Goal: Navigation & Orientation: Find specific page/section

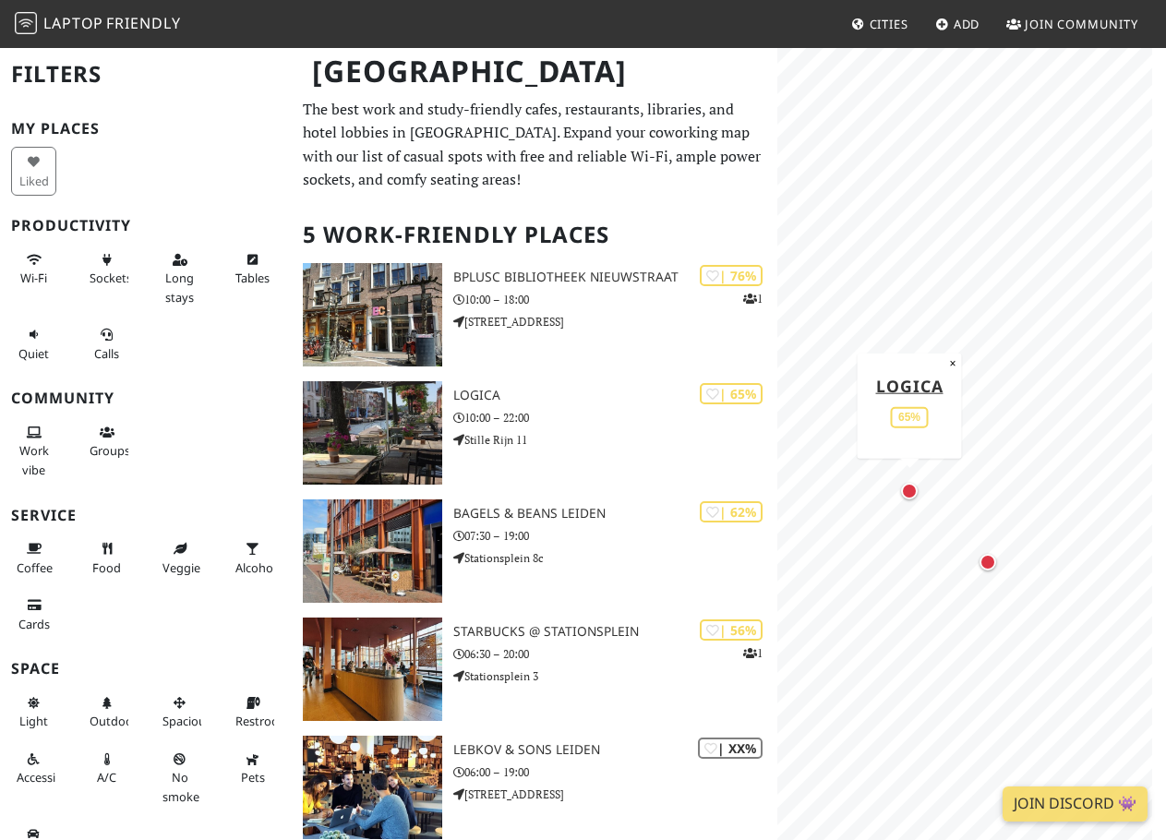
click at [913, 498] on div "Map marker" at bounding box center [909, 491] width 17 height 17
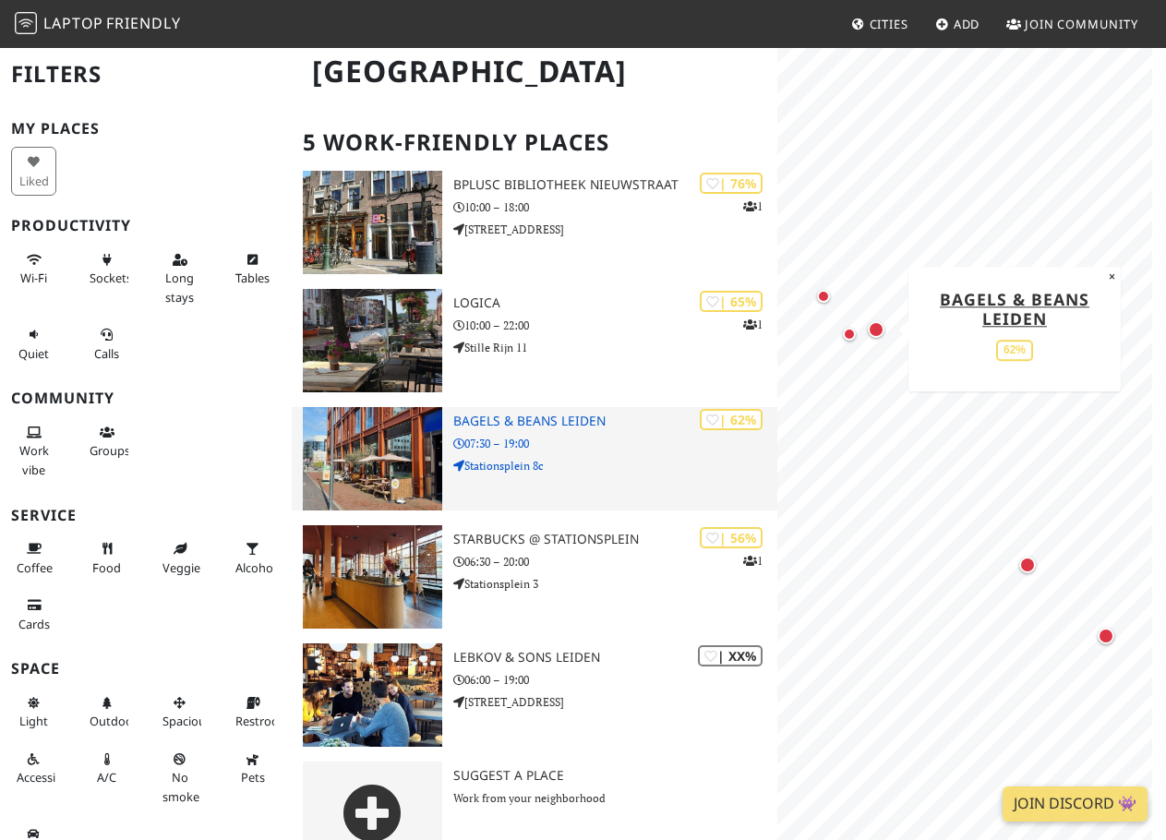
scroll to position [132, 0]
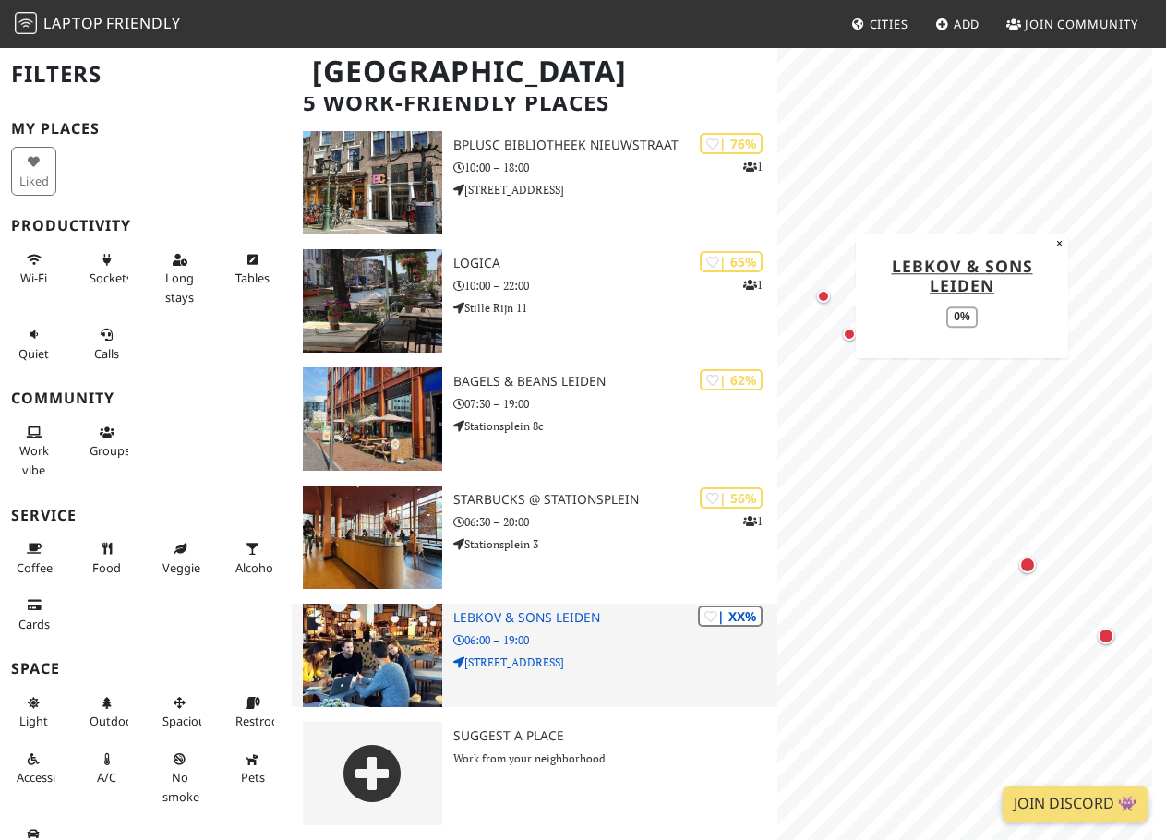
click at [496, 616] on h3 "Lebkov & Sons Leiden" at bounding box center [615, 618] width 324 height 16
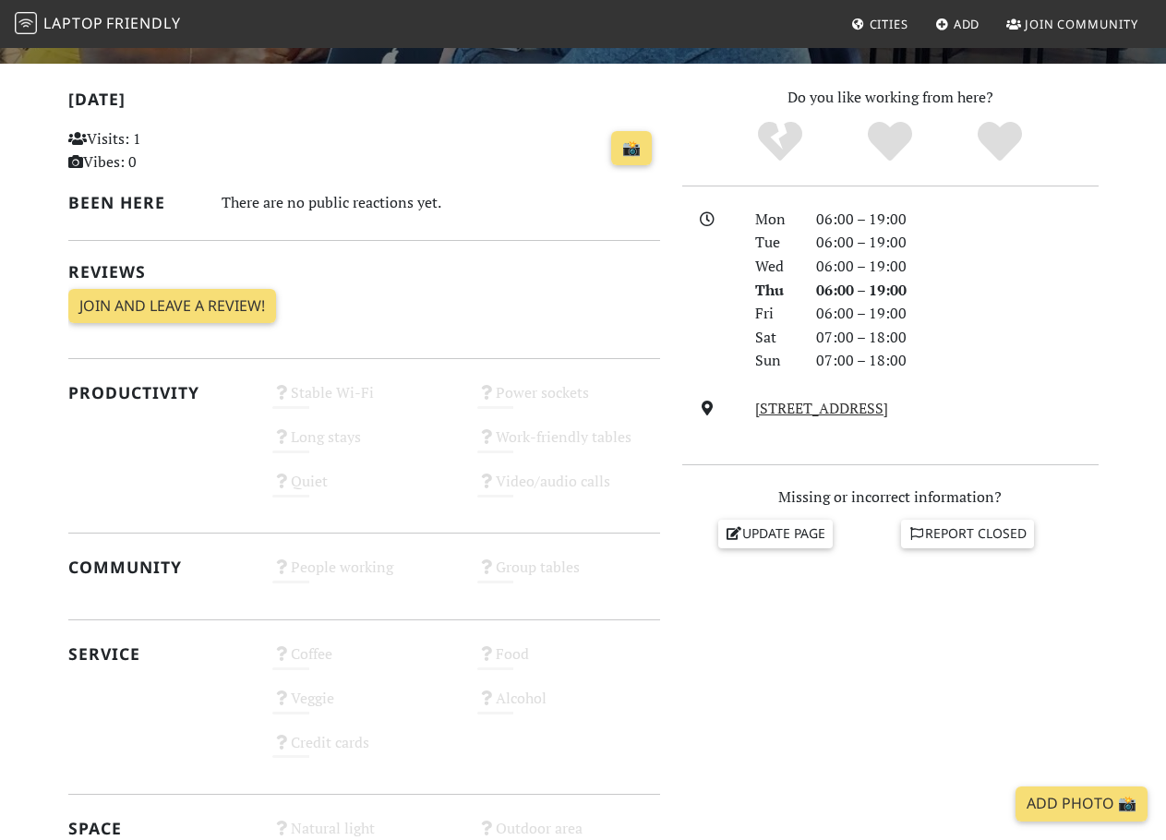
scroll to position [369, 0]
